Goal: Navigation & Orientation: Find specific page/section

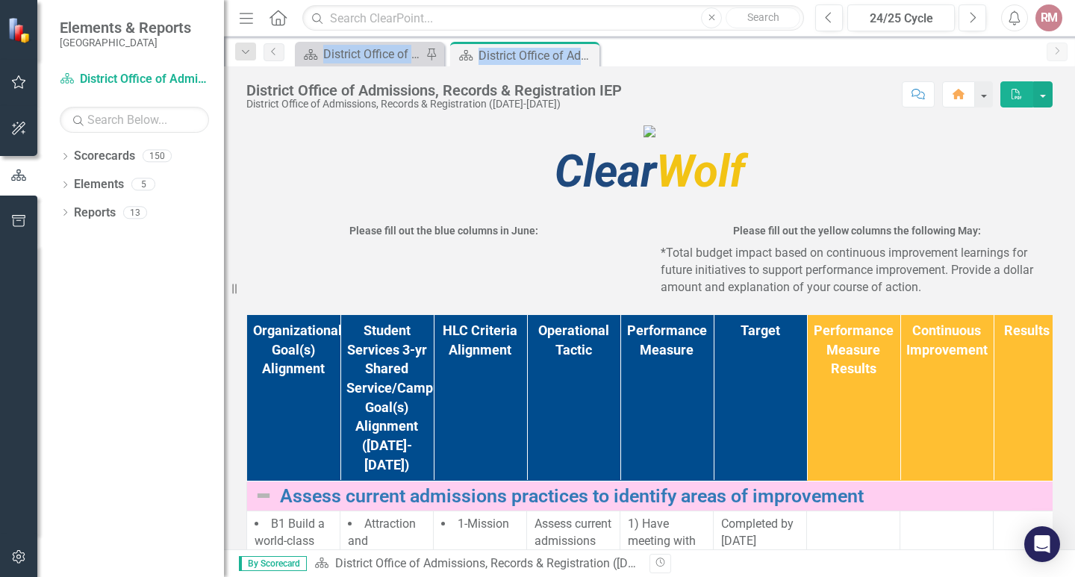
drag, startPoint x: 803, startPoint y: 34, endPoint x: 694, endPoint y: 40, distance: 108.4
click at [694, 40] on div "Menu Home Search Close Search Previous 24/25 Cycle Next Alerts RM User Edit Pro…" at bounding box center [649, 288] width 851 height 577
drag, startPoint x: 293, startPoint y: 20, endPoint x: 110, endPoint y: 31, distance: 183.3
click at [110, 31] on div "Elements & Reports Metropolitan Community College Scorecard District Office of …" at bounding box center [537, 288] width 1075 height 577
drag, startPoint x: 809, startPoint y: 30, endPoint x: 630, endPoint y: 97, distance: 190.7
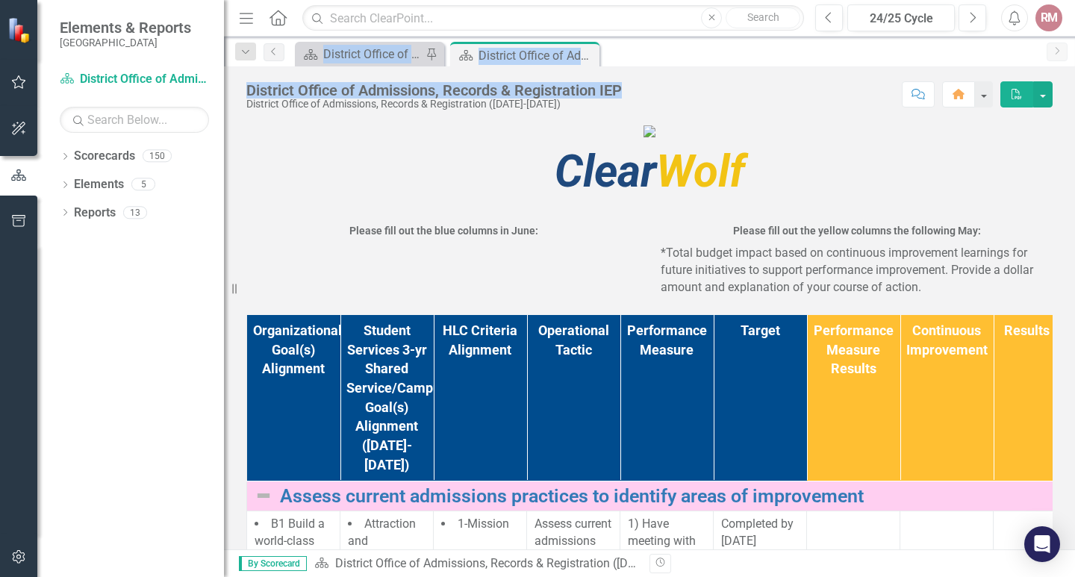
click at [630, 97] on div "Menu Home Search Close Search Previous 24/25 Cycle Next Alerts RM User Edit Pro…" at bounding box center [649, 288] width 851 height 577
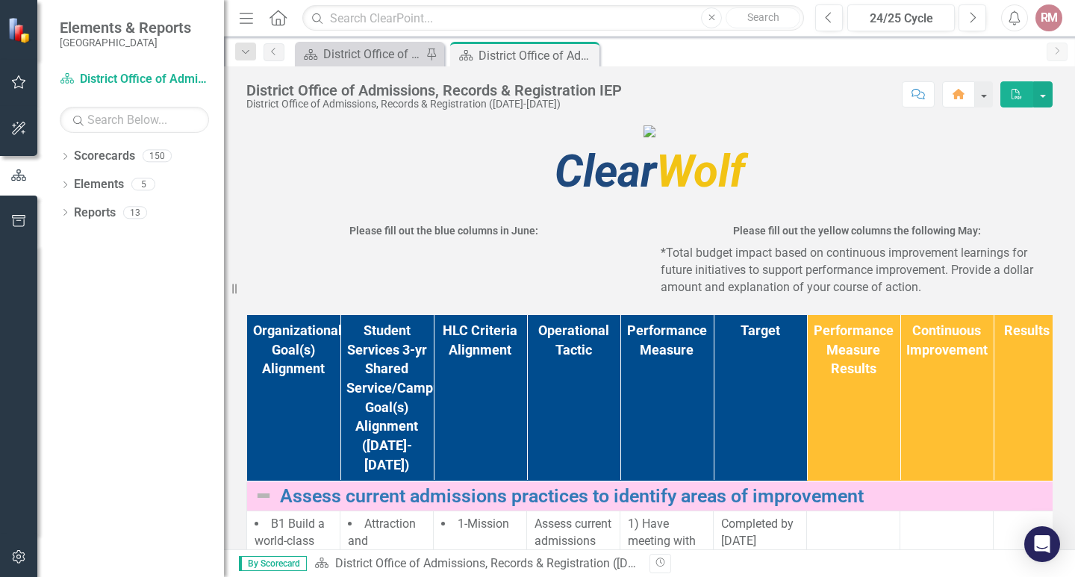
click at [868, 119] on div "District Office of Admissions, Records & Registration IEP District Office of Ad…" at bounding box center [649, 307] width 851 height 483
drag, startPoint x: 808, startPoint y: 2, endPoint x: 672, endPoint y: 22, distance: 137.3
click at [672, 22] on div "Menu Home Search Close Search Previous 24/25 Cycle Next Alerts RM User Edit Pro…" at bounding box center [649, 18] width 851 height 37
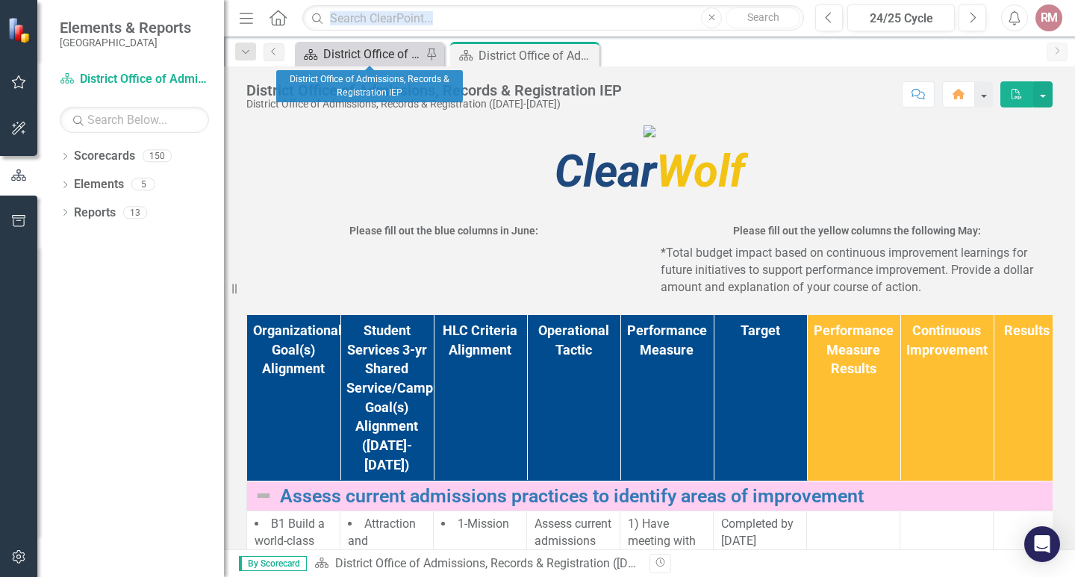
click at [350, 56] on div "District Office of Admissions, Records & Registration IEP" at bounding box center [372, 54] width 99 height 19
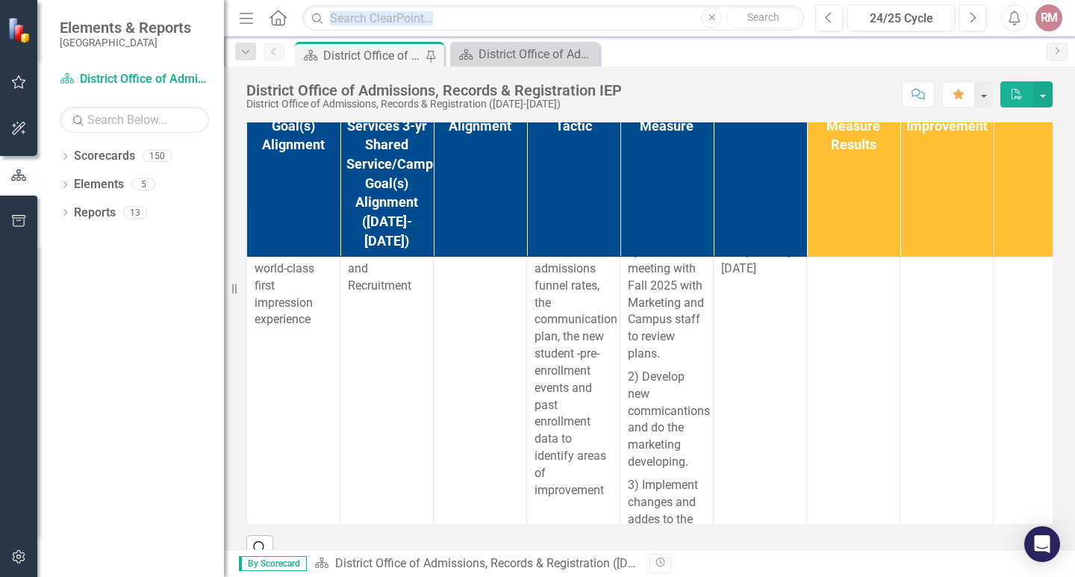
scroll to position [75, 0]
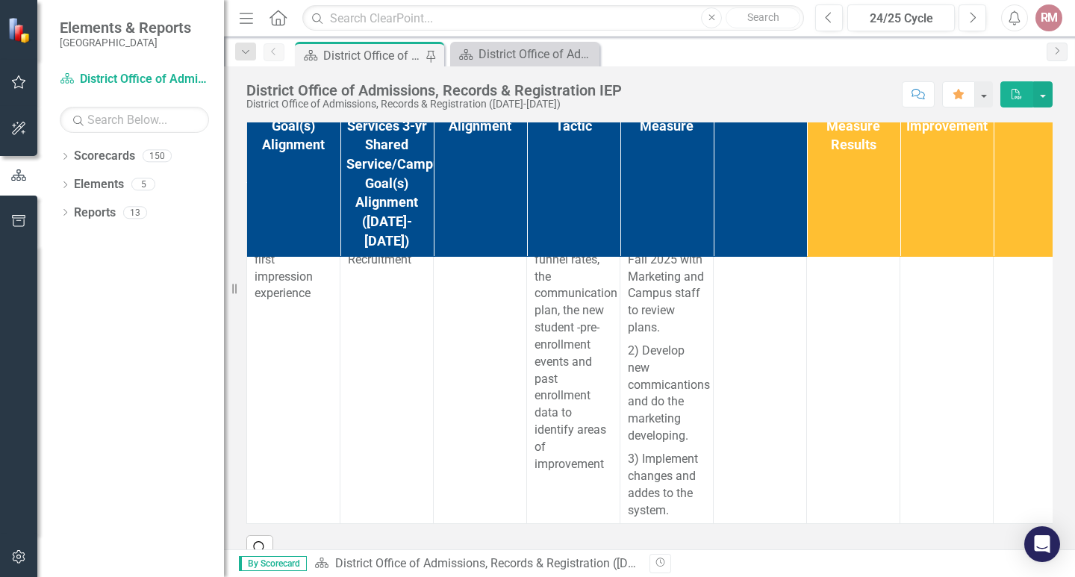
click at [380, 53] on div "District Office of Admissions, Records & Registration IEP" at bounding box center [372, 55] width 99 height 19
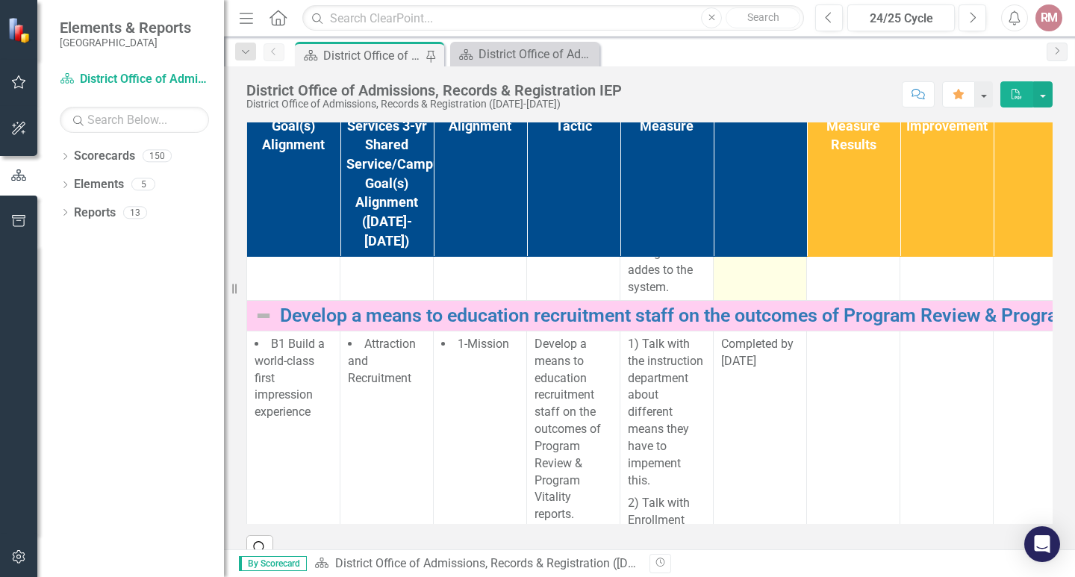
scroll to position [299, 0]
click at [513, 55] on div "District Office of Admissions, Records & Registration IEP" at bounding box center [528, 54] width 99 height 19
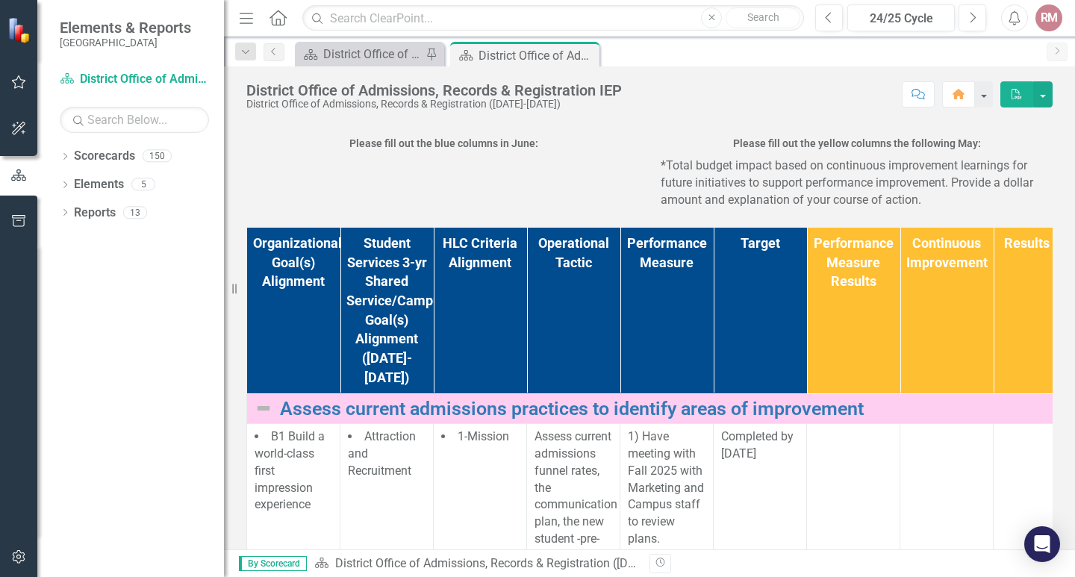
scroll to position [299, 0]
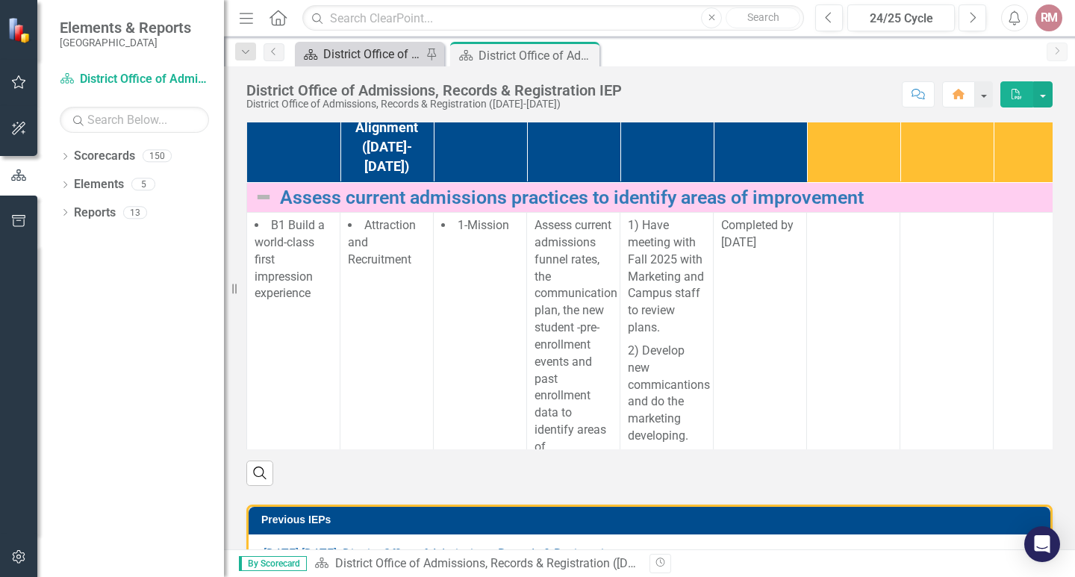
click at [337, 55] on div "District Office of Admissions, Records & Registration IEP" at bounding box center [372, 54] width 99 height 19
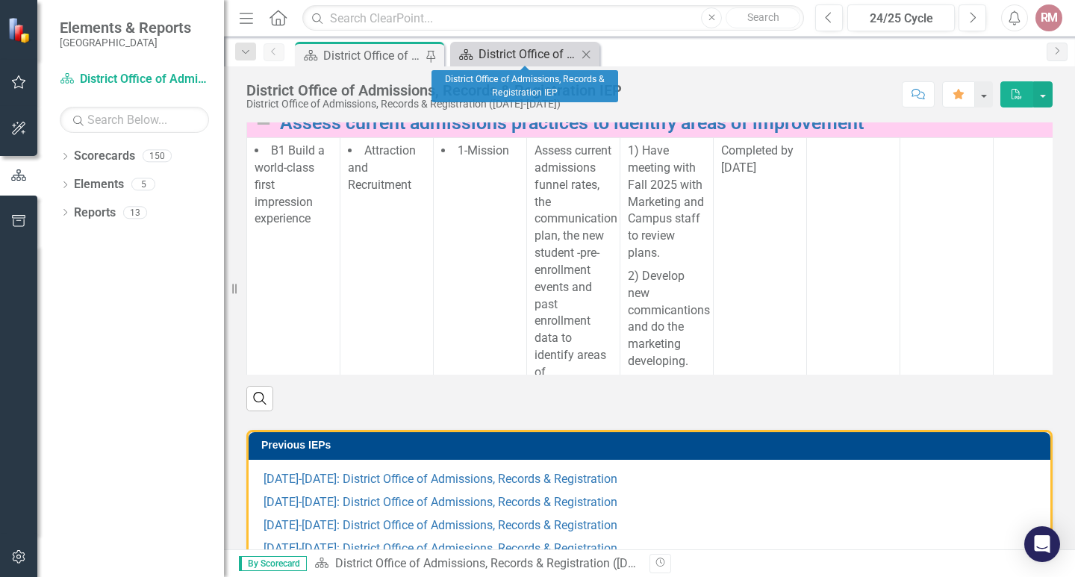
click at [550, 51] on div "District Office of Admissions, Records & Registration IEP" at bounding box center [528, 54] width 99 height 19
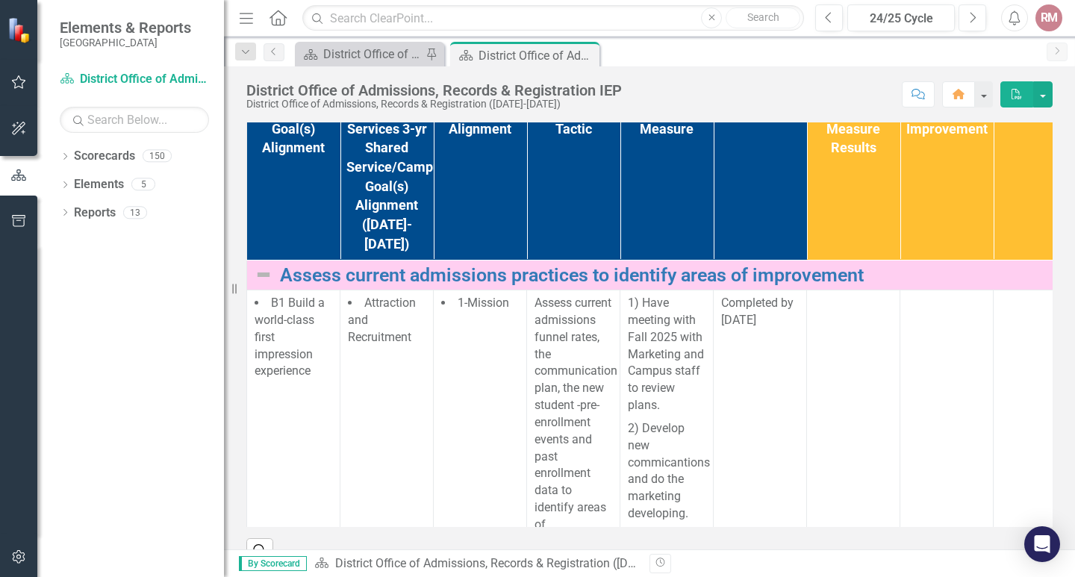
scroll to position [149, 0]
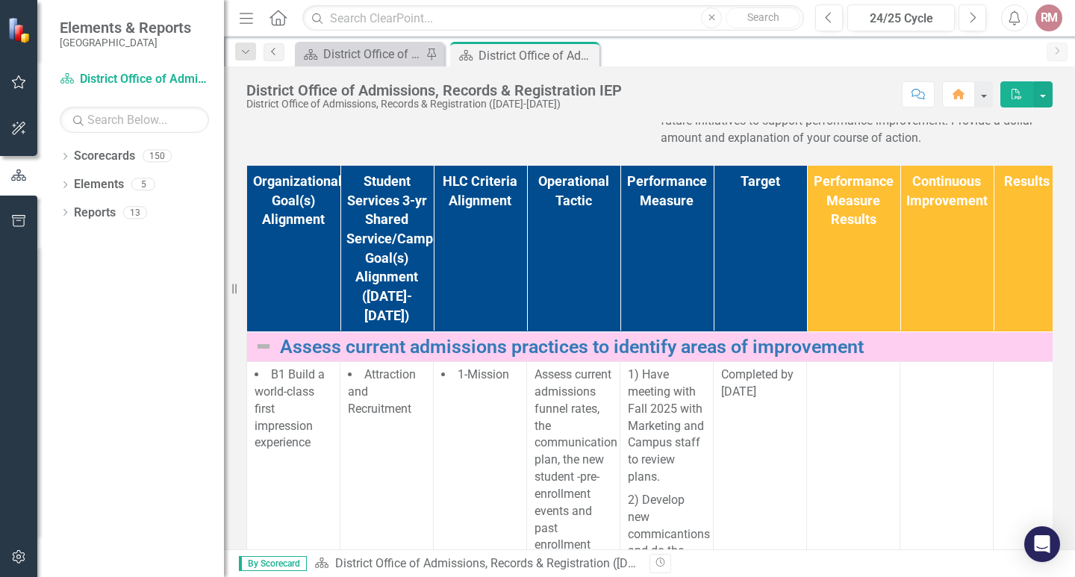
click at [271, 51] on icon "Previous" at bounding box center [274, 51] width 12 height 9
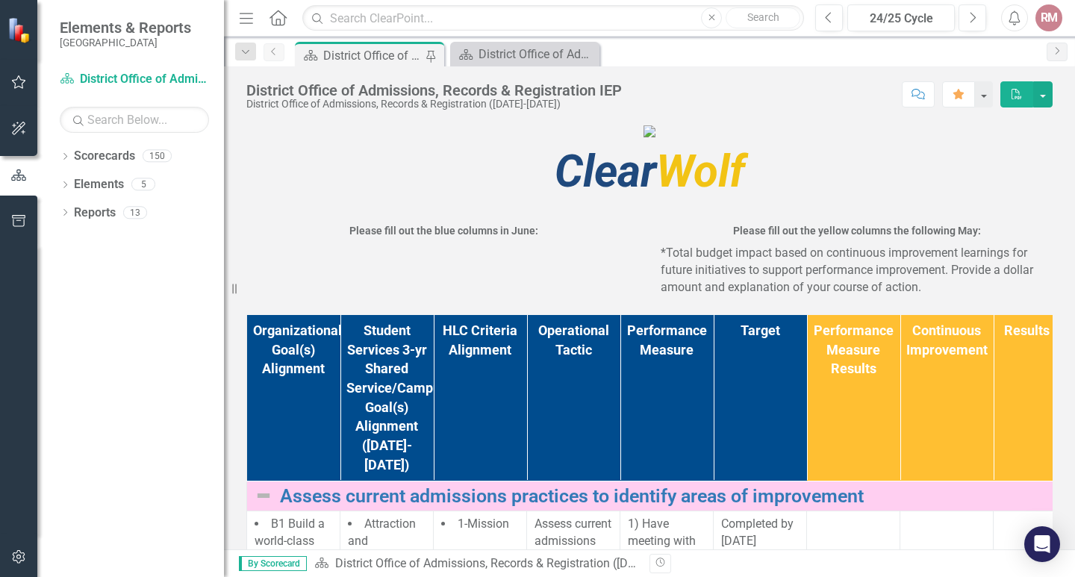
click at [277, 52] on icon "Previous" at bounding box center [274, 51] width 12 height 9
click at [250, 52] on icon "Dropdown" at bounding box center [245, 52] width 13 height 10
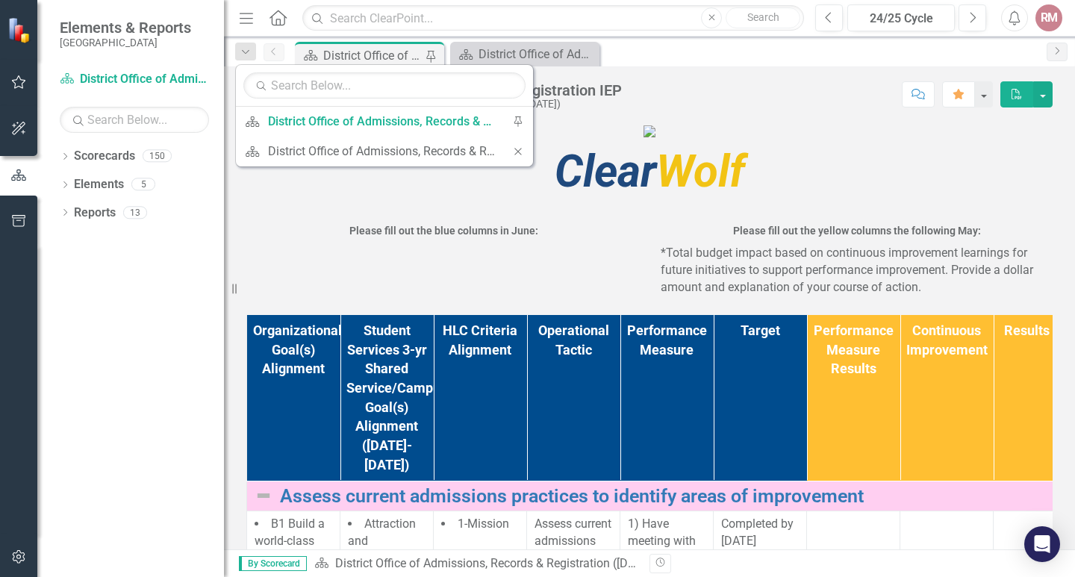
click at [293, 140] on figure at bounding box center [649, 130] width 806 height 17
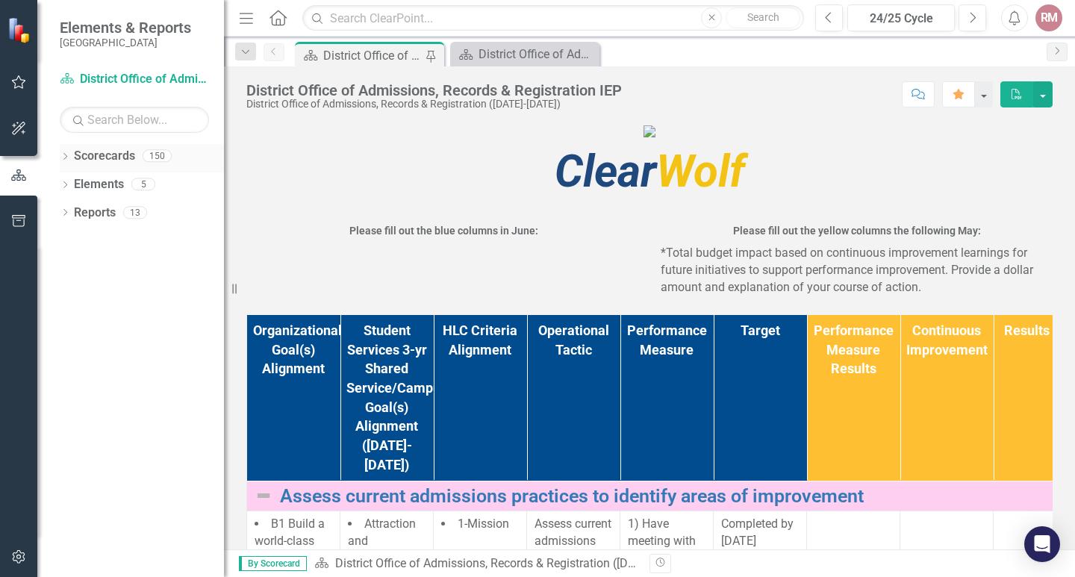
click at [66, 156] on icon "Dropdown" at bounding box center [65, 158] width 10 height 8
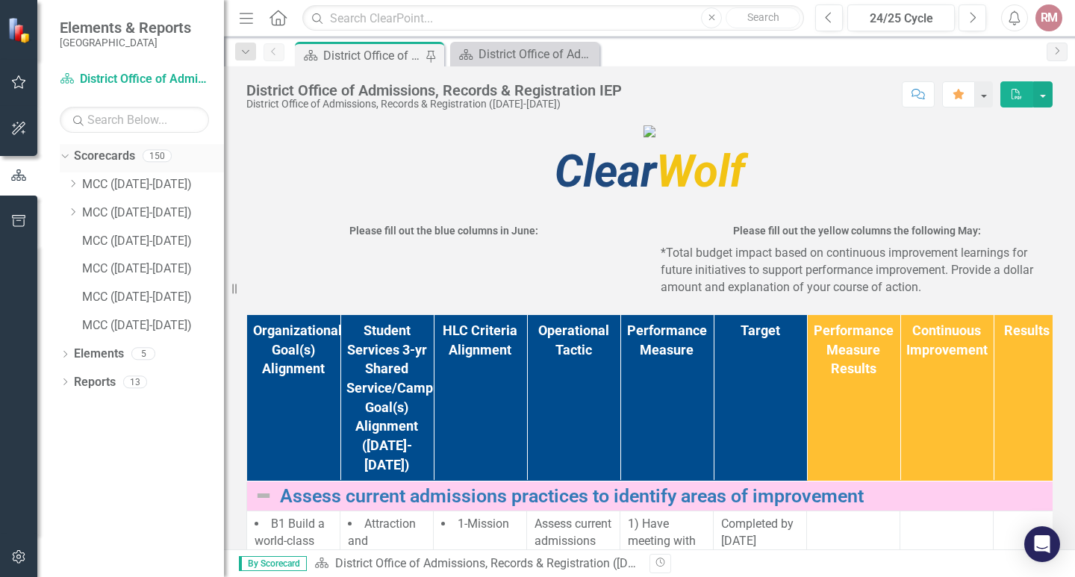
click at [66, 156] on icon "Dropdown" at bounding box center [63, 155] width 8 height 10
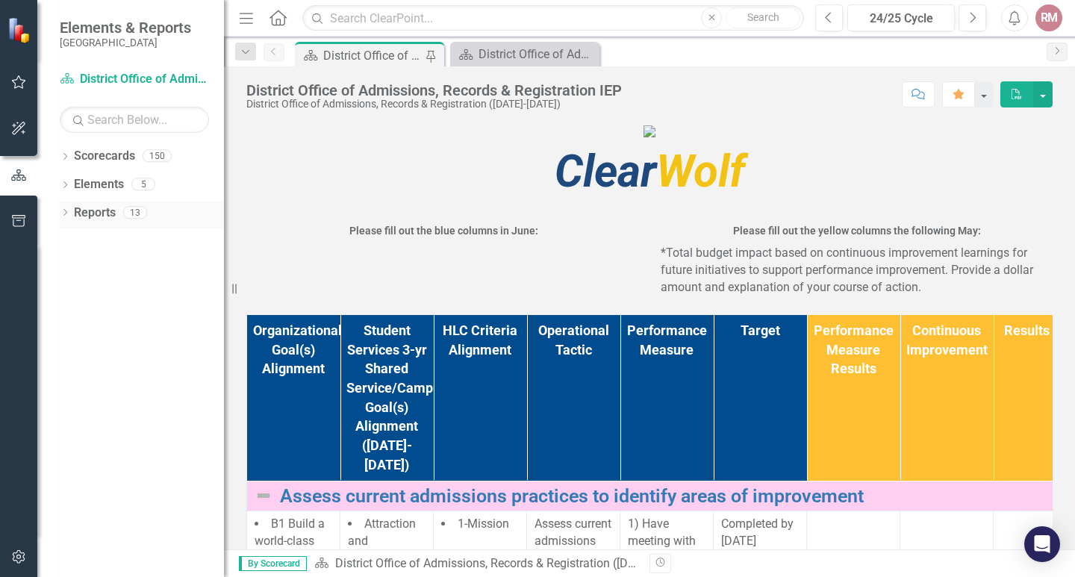
click at [69, 211] on icon "Dropdown" at bounding box center [65, 214] width 10 height 8
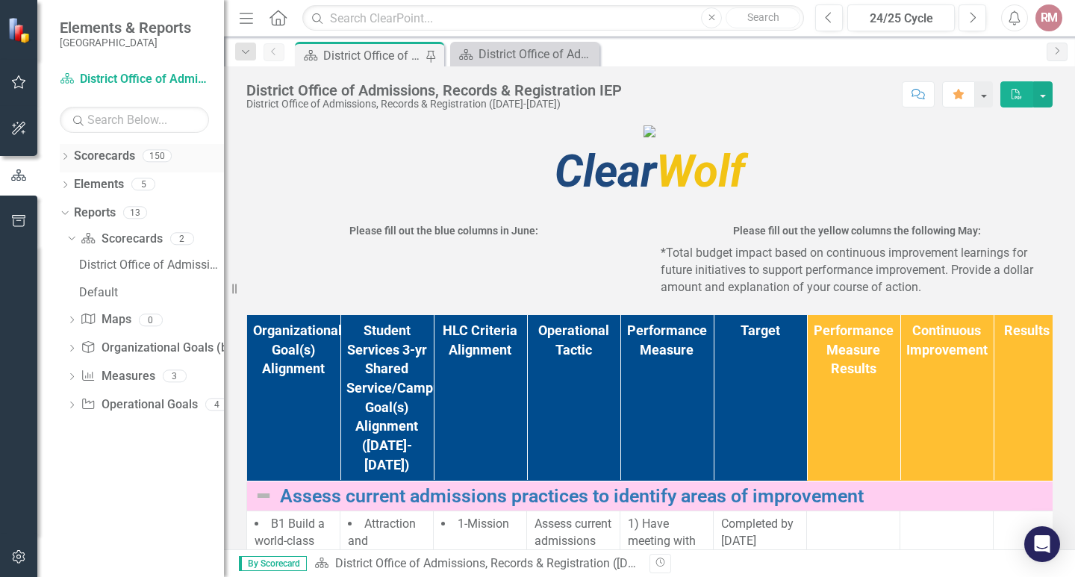
click at [63, 158] on icon "Dropdown" at bounding box center [65, 158] width 10 height 8
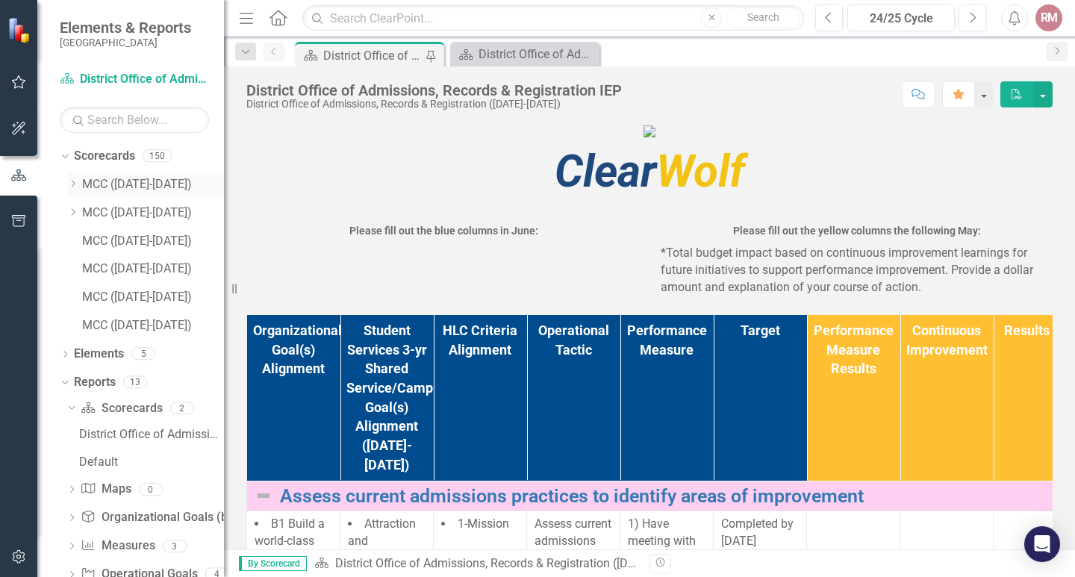
click at [75, 181] on icon "Dropdown" at bounding box center [72, 183] width 11 height 9
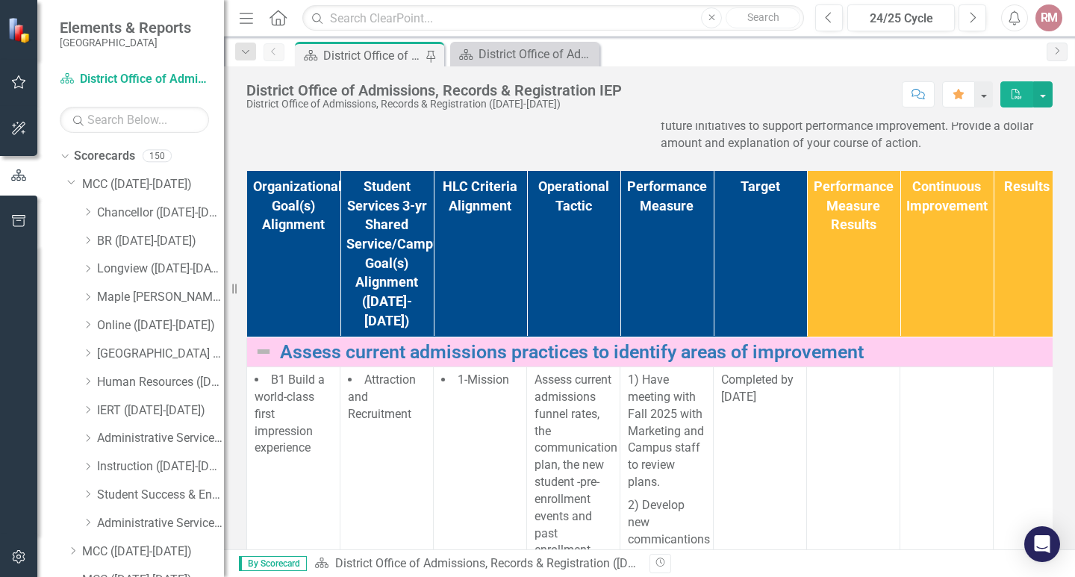
scroll to position [149, 0]
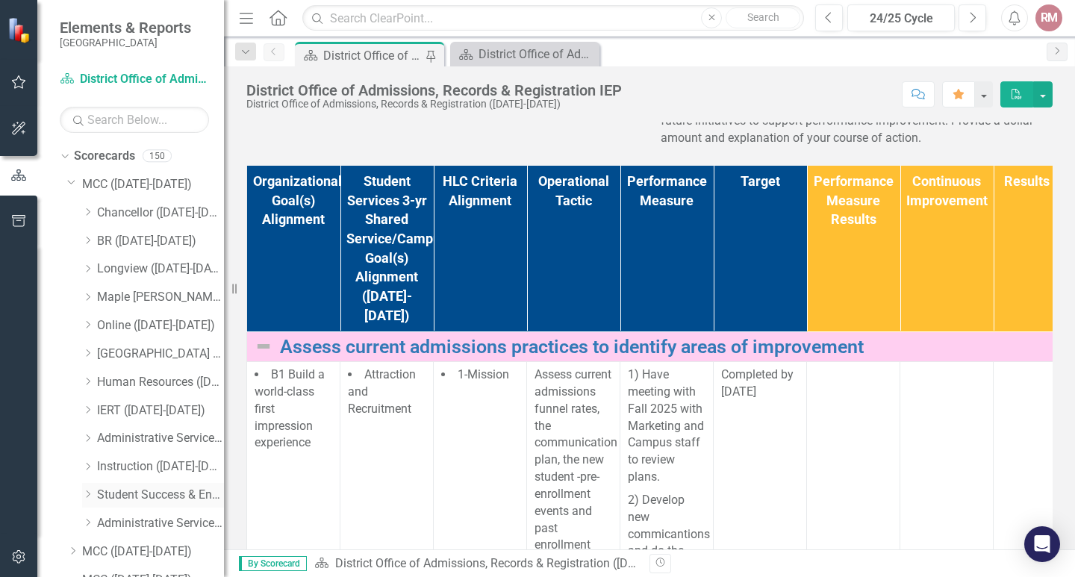
click at [85, 495] on icon "Dropdown" at bounding box center [87, 494] width 11 height 9
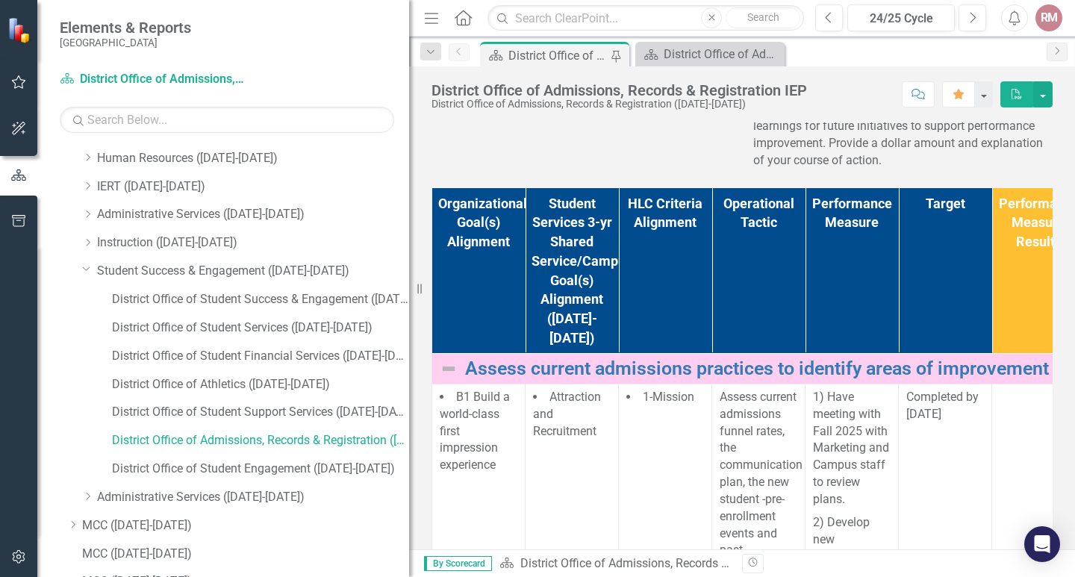
scroll to position [136, 0]
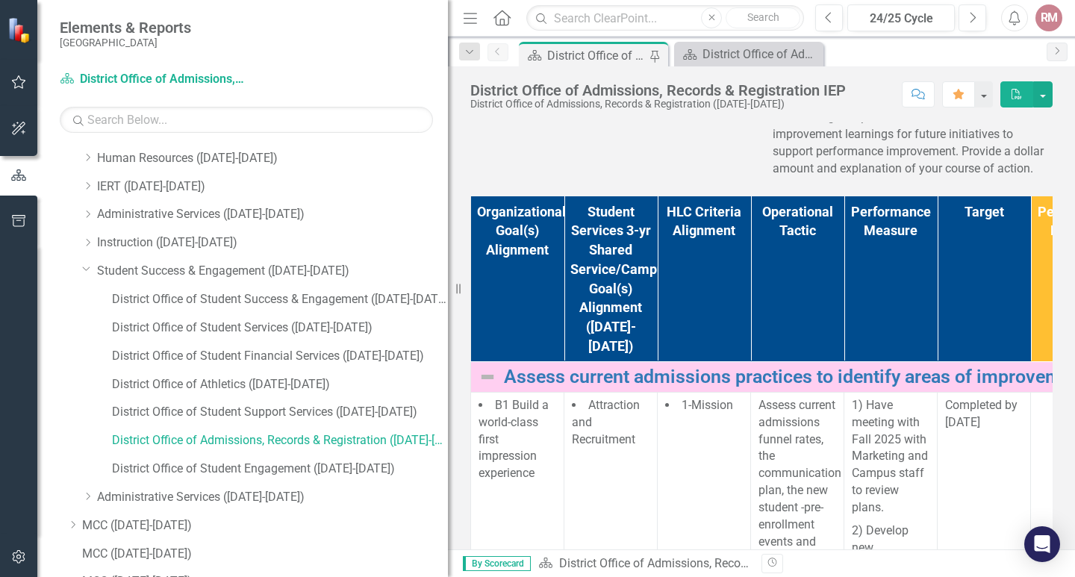
drag, startPoint x: 227, startPoint y: 309, endPoint x: 526, endPoint y: 351, distance: 302.3
click at [526, 351] on div "Elements & Reports Metropolitan Community College Scorecard District Office of …" at bounding box center [537, 288] width 1075 height 577
click at [262, 297] on link "District Office of Student Success & Engagement ([DATE]-[DATE])" at bounding box center [280, 299] width 336 height 17
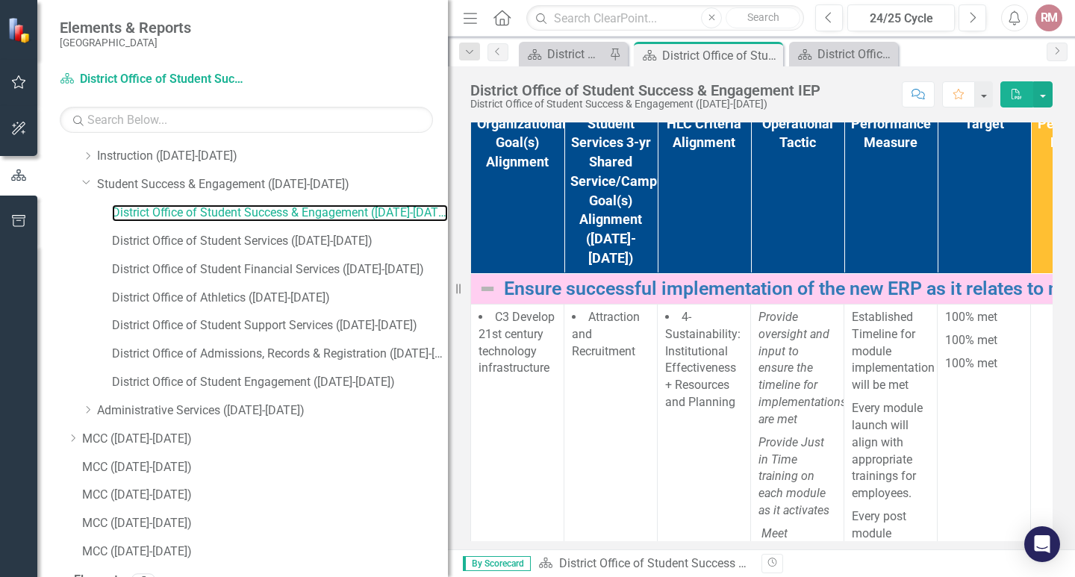
scroll to position [307, 0]
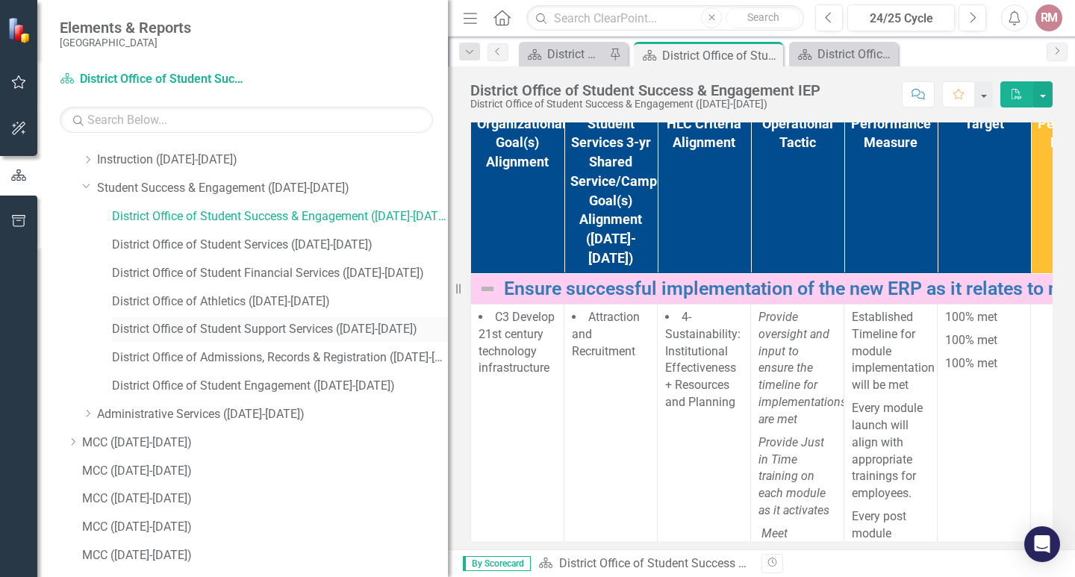
click at [314, 331] on link "District Office of Student Support Services ([DATE]-[DATE])" at bounding box center [280, 329] width 336 height 17
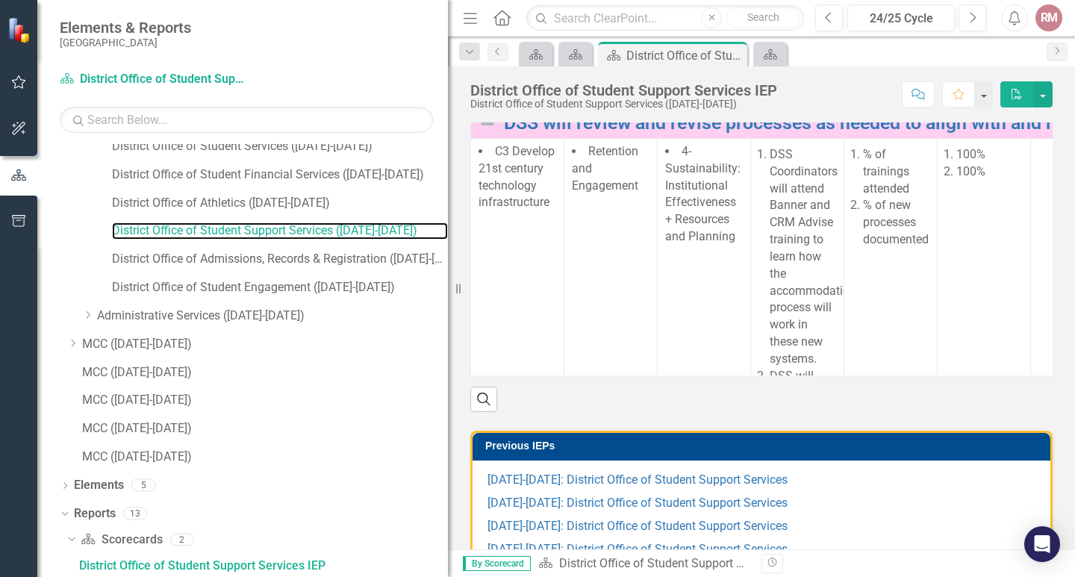
scroll to position [382, 0]
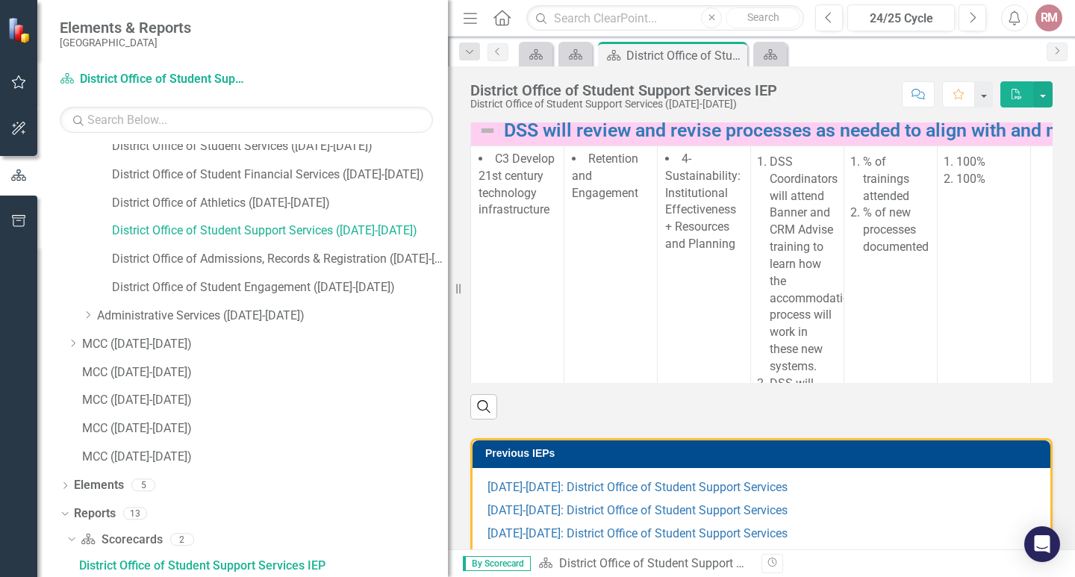
click at [985, 439] on td "100% 100%" at bounding box center [984, 324] width 93 height 357
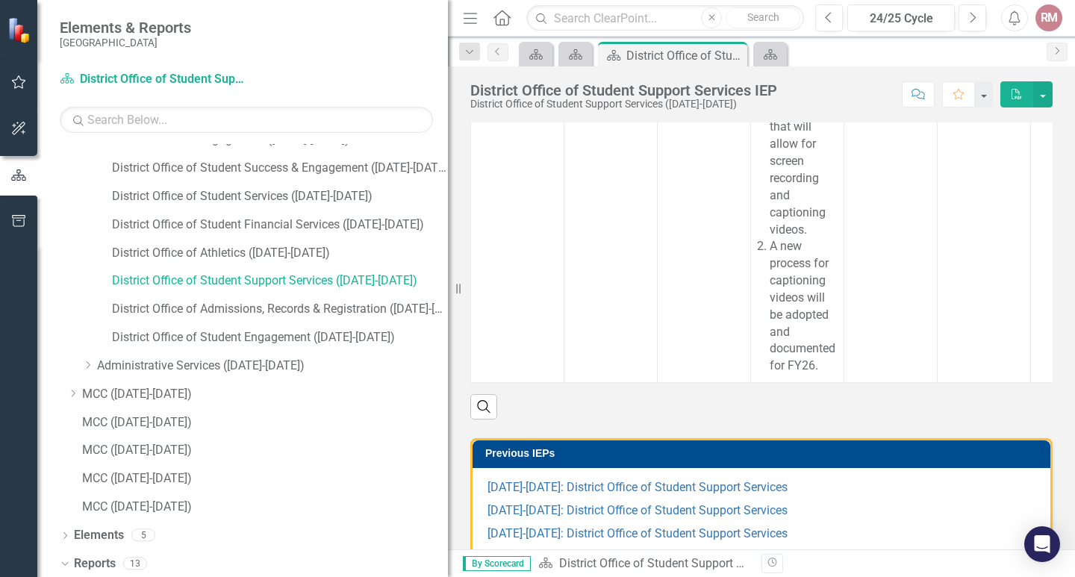
scroll to position [343, 0]
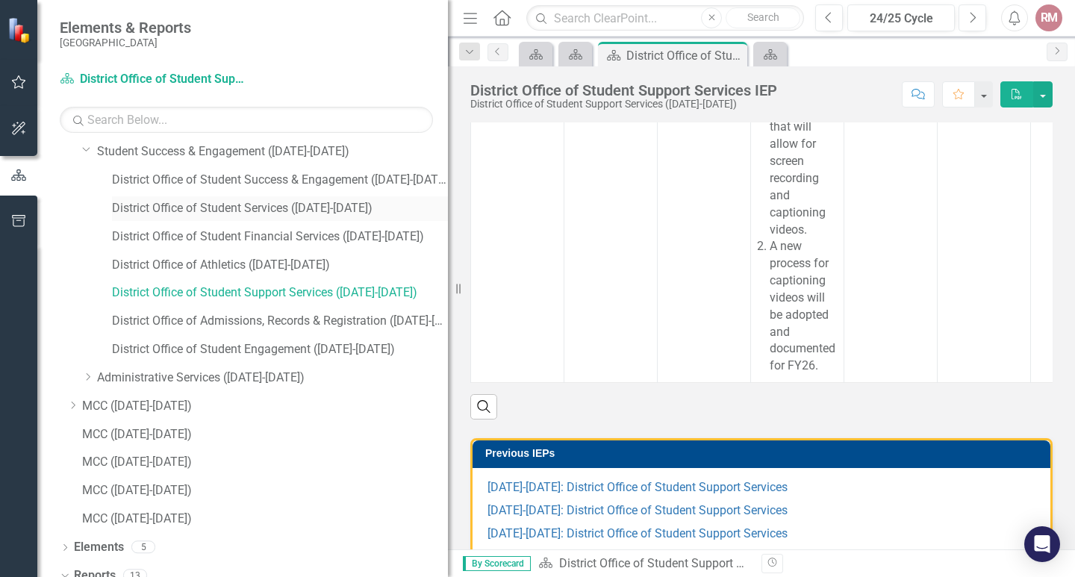
click at [233, 208] on link "District Office of Student Services ([DATE]-[DATE])" at bounding box center [280, 208] width 336 height 17
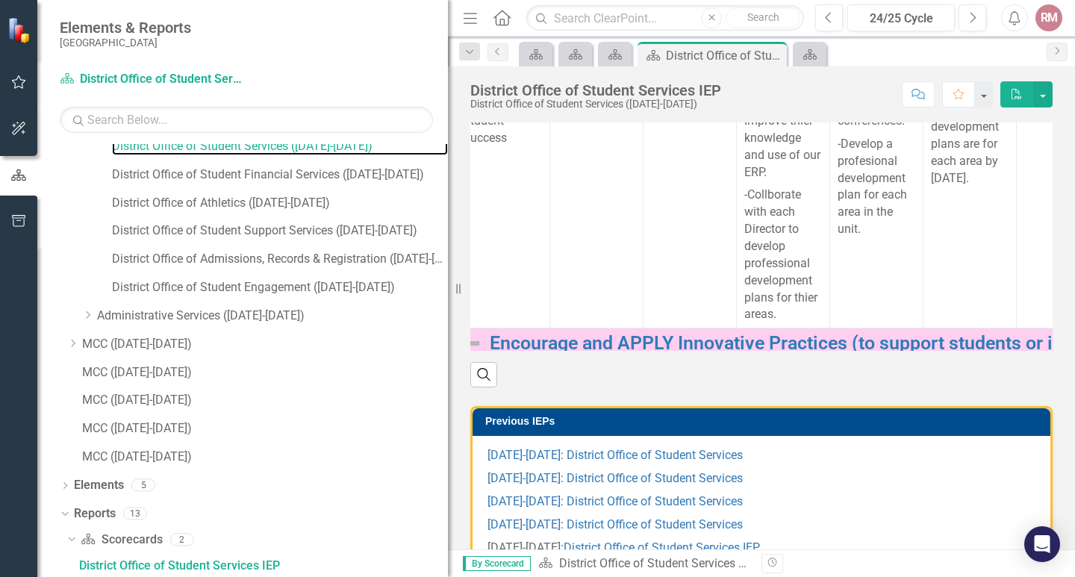
scroll to position [1187, 14]
